Goal: Find specific page/section: Find specific page/section

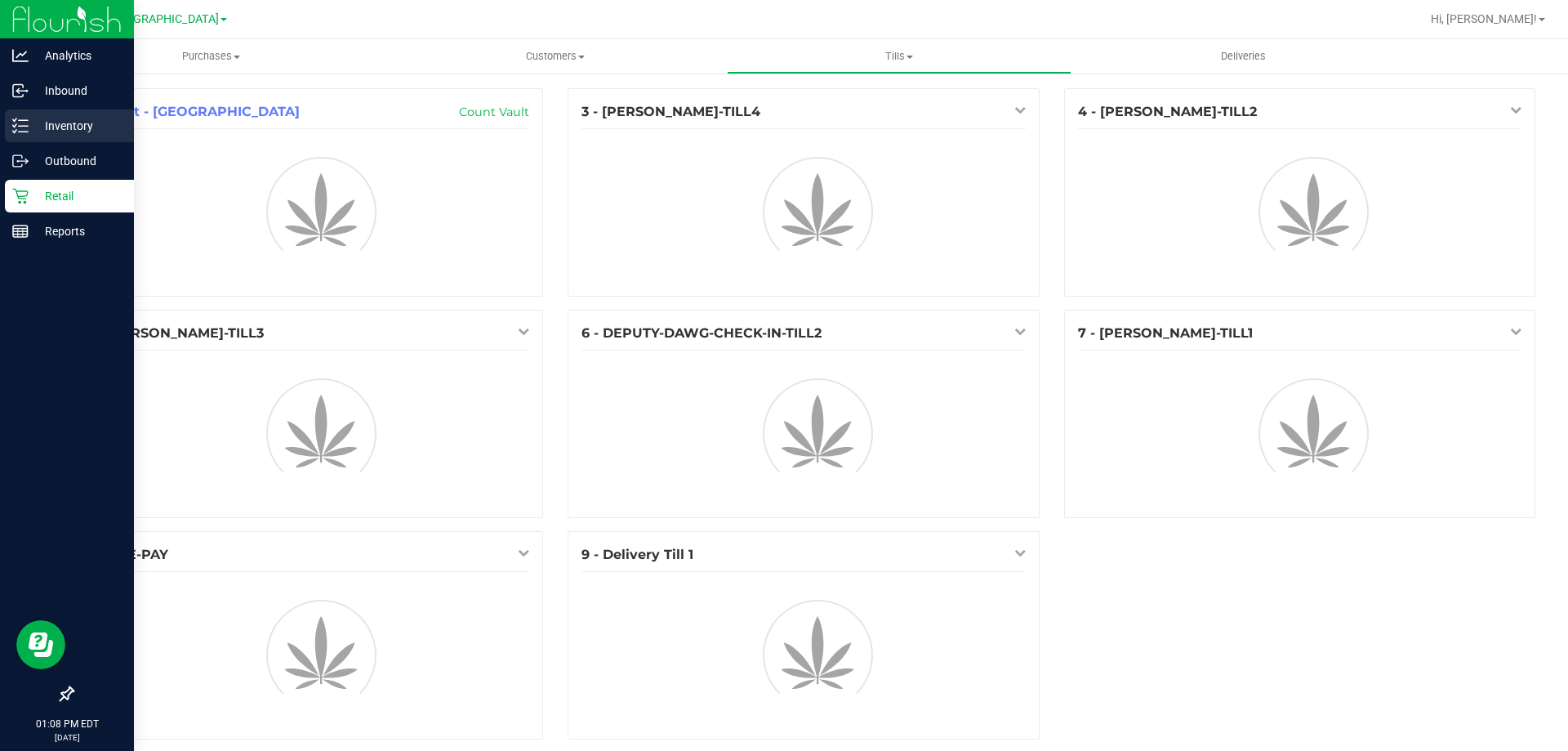
click at [72, 119] on p "Inventory" at bounding box center [77, 126] width 98 height 20
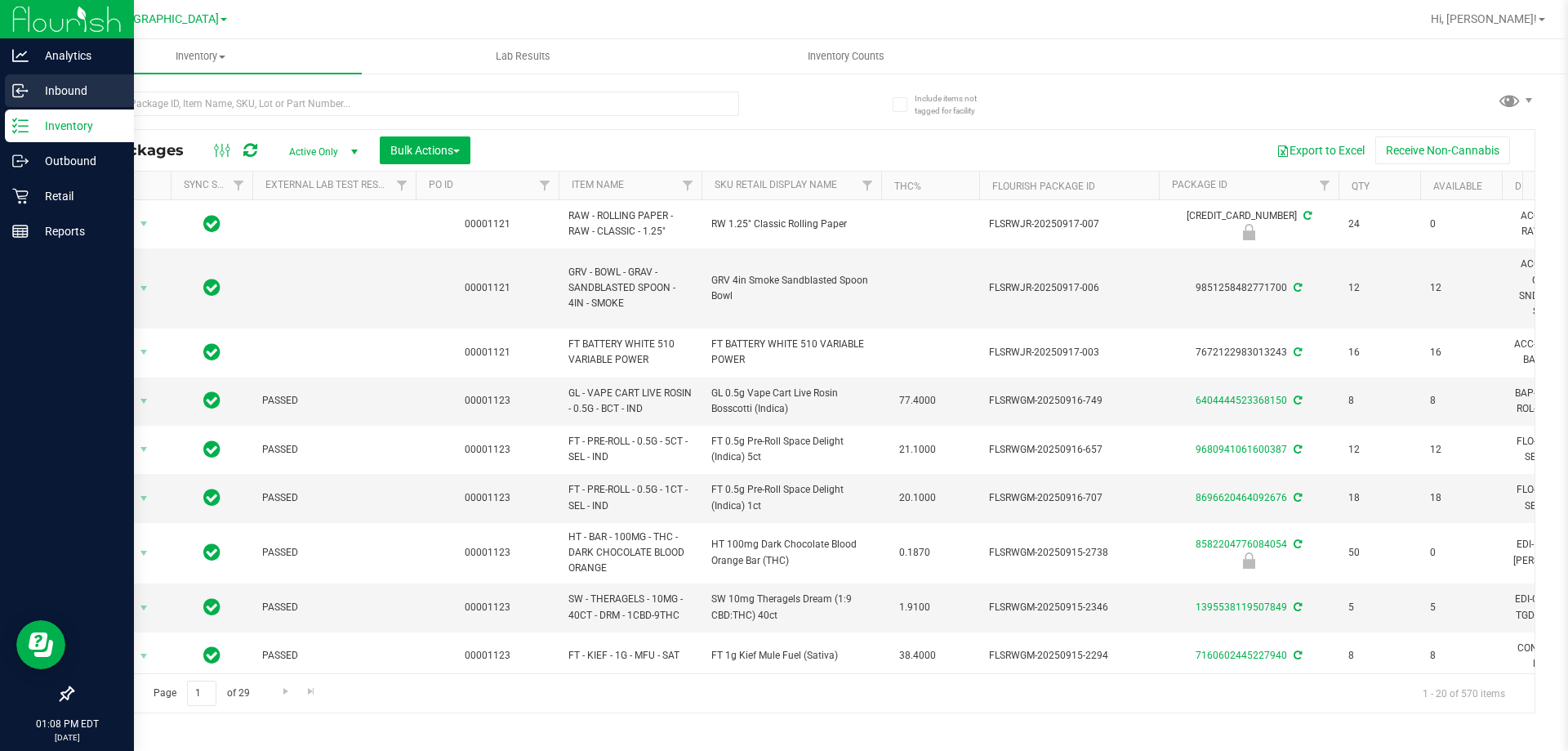
click at [20, 94] on icon at bounding box center [20, 90] width 16 height 16
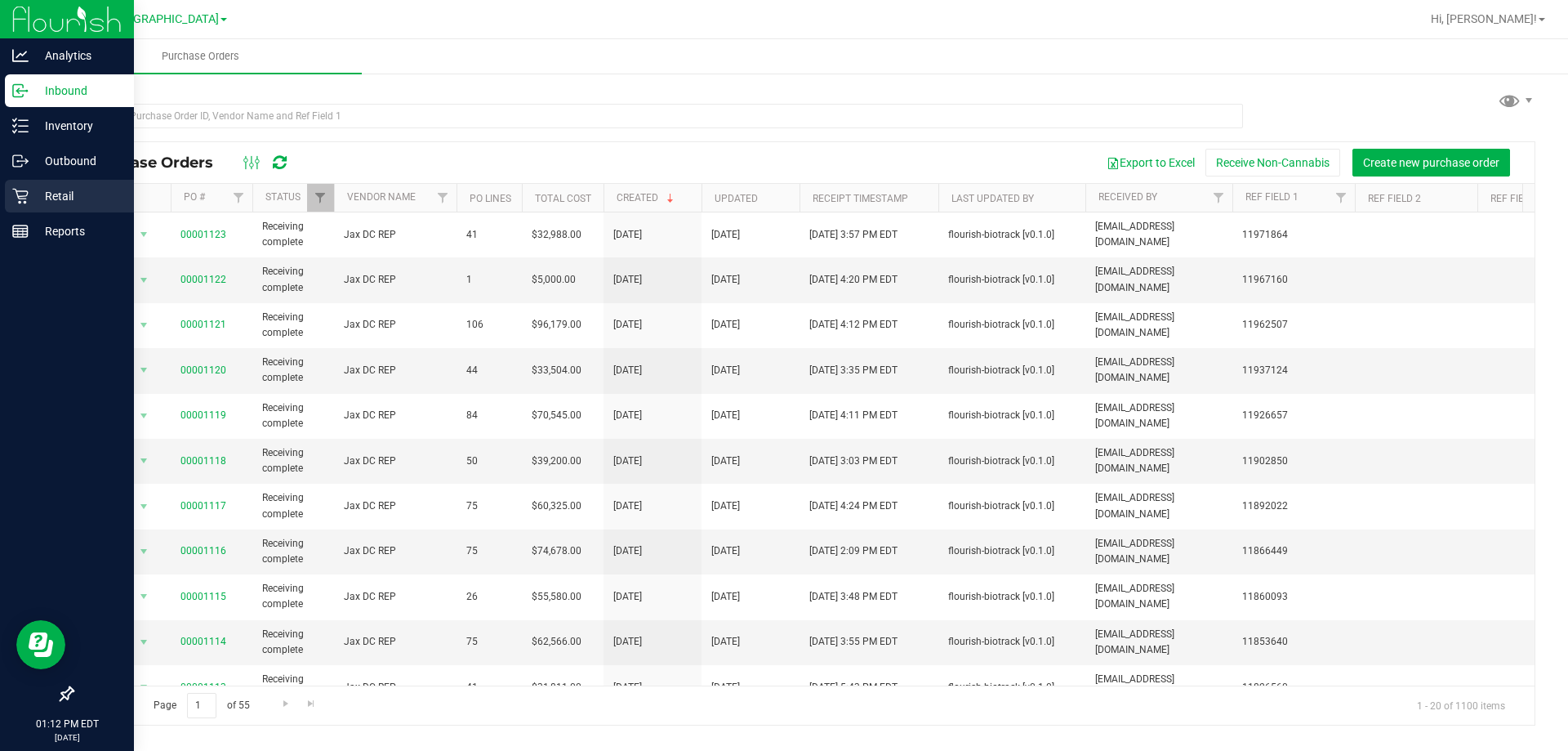
click at [66, 195] on p "Retail" at bounding box center [77, 196] width 98 height 20
